Goal: Task Accomplishment & Management: Use online tool/utility

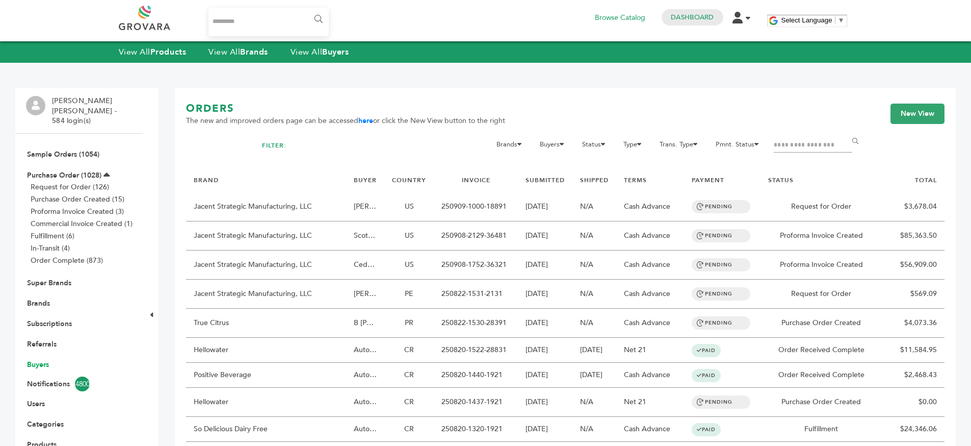
click at [32, 360] on link "Buyers" at bounding box center [38, 365] width 22 height 10
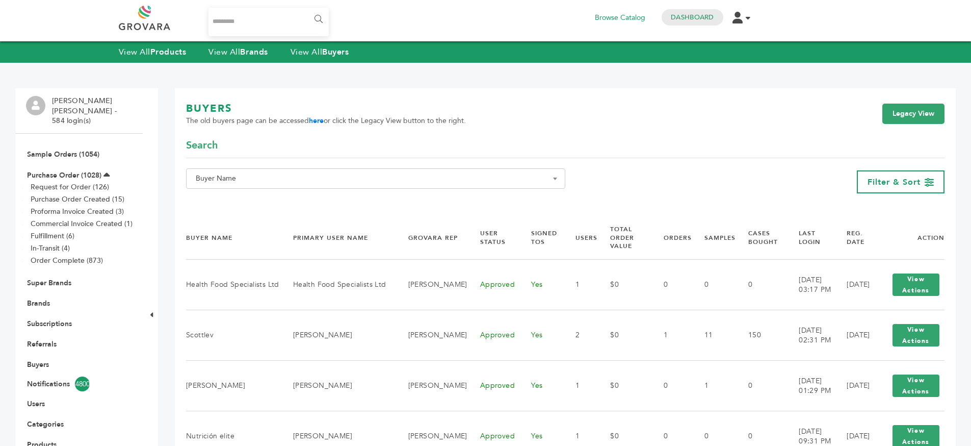
click at [278, 180] on span "Buyer Name" at bounding box center [376, 178] width 368 height 14
click at [287, 199] on input "Search" at bounding box center [376, 197] width 374 height 13
type input "*******"
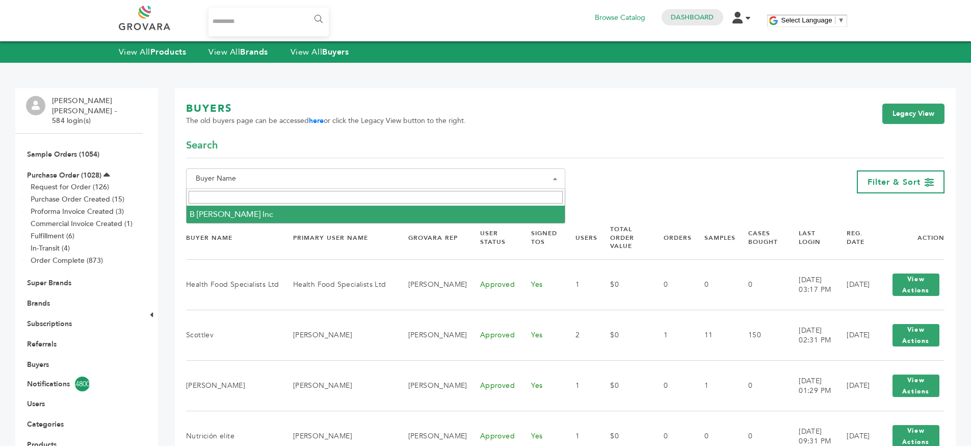
select select "**********"
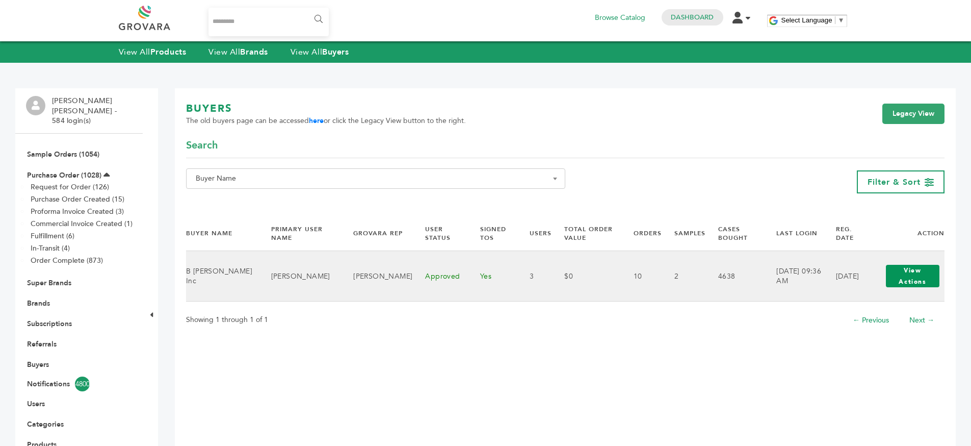
click at [911, 274] on button "View Actions" at bounding box center [913, 276] width 54 height 22
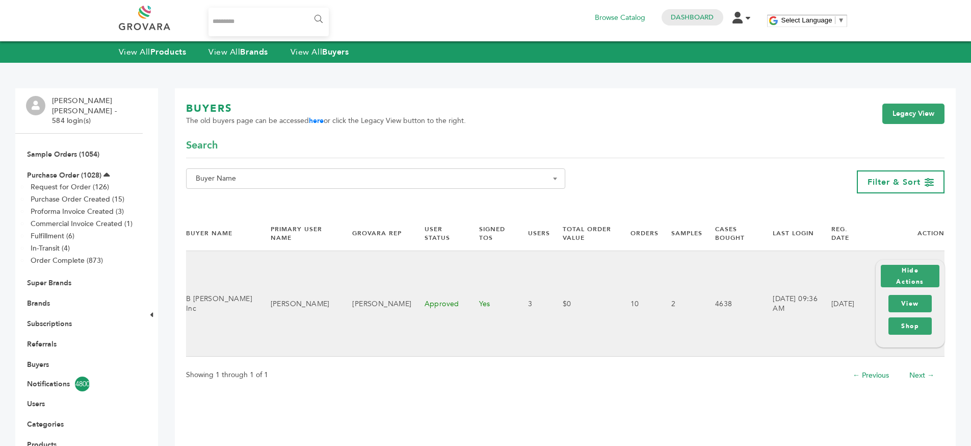
click at [905, 294] on div "View Shop" at bounding box center [910, 314] width 48 height 45
click at [906, 307] on link "View" at bounding box center [910, 303] width 43 height 17
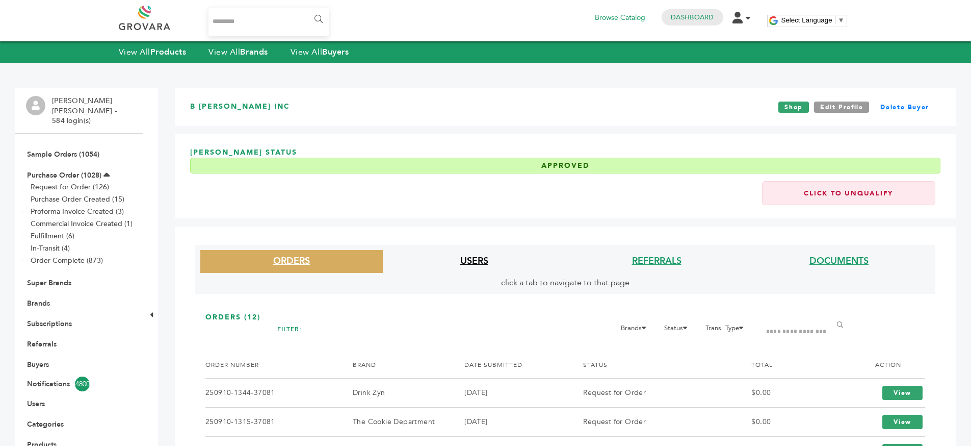
click at [472, 267] on link "USERS" at bounding box center [474, 260] width 28 height 13
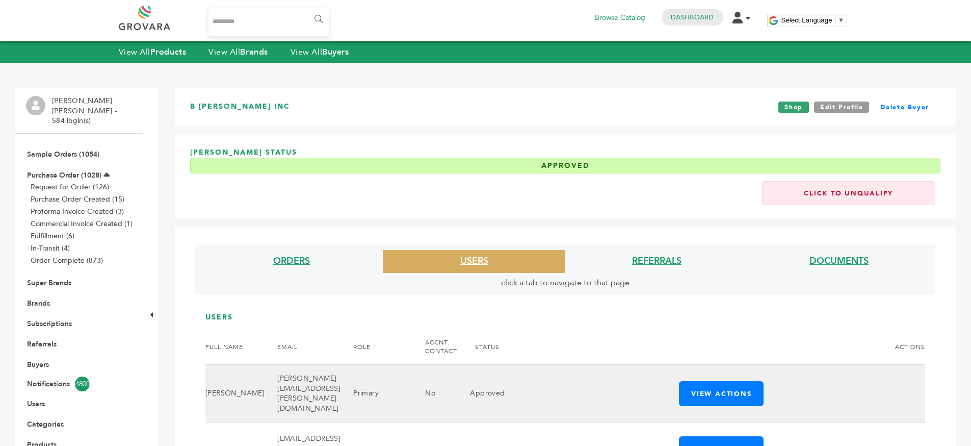
scroll to position [146, 0]
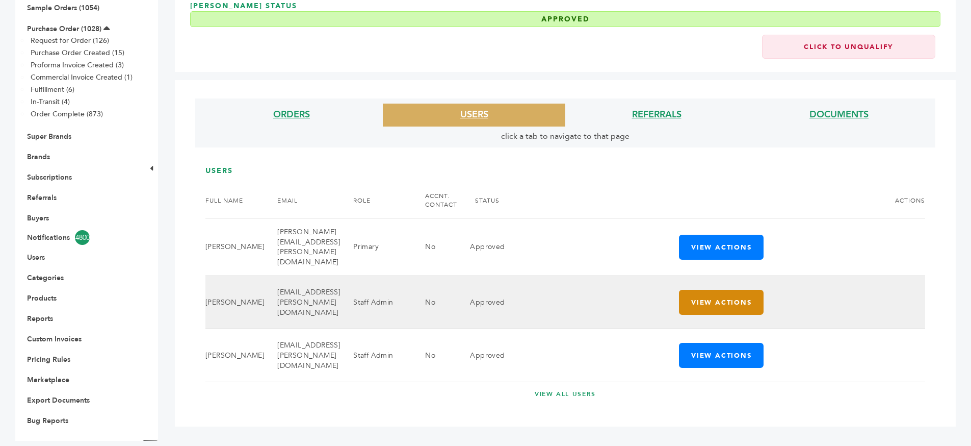
click at [747, 307] on button "View Actions" at bounding box center [721, 302] width 85 height 25
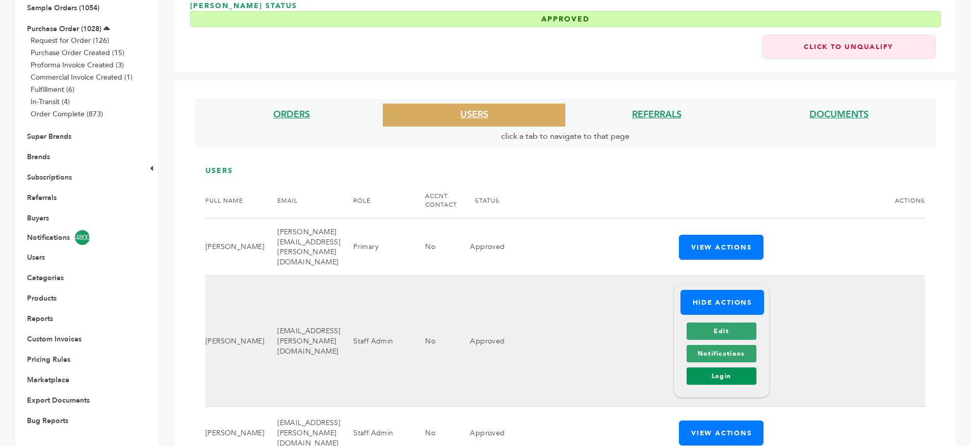
click at [729, 367] on link "Login" at bounding box center [722, 375] width 70 height 17
